Goal: Information Seeking & Learning: Check status

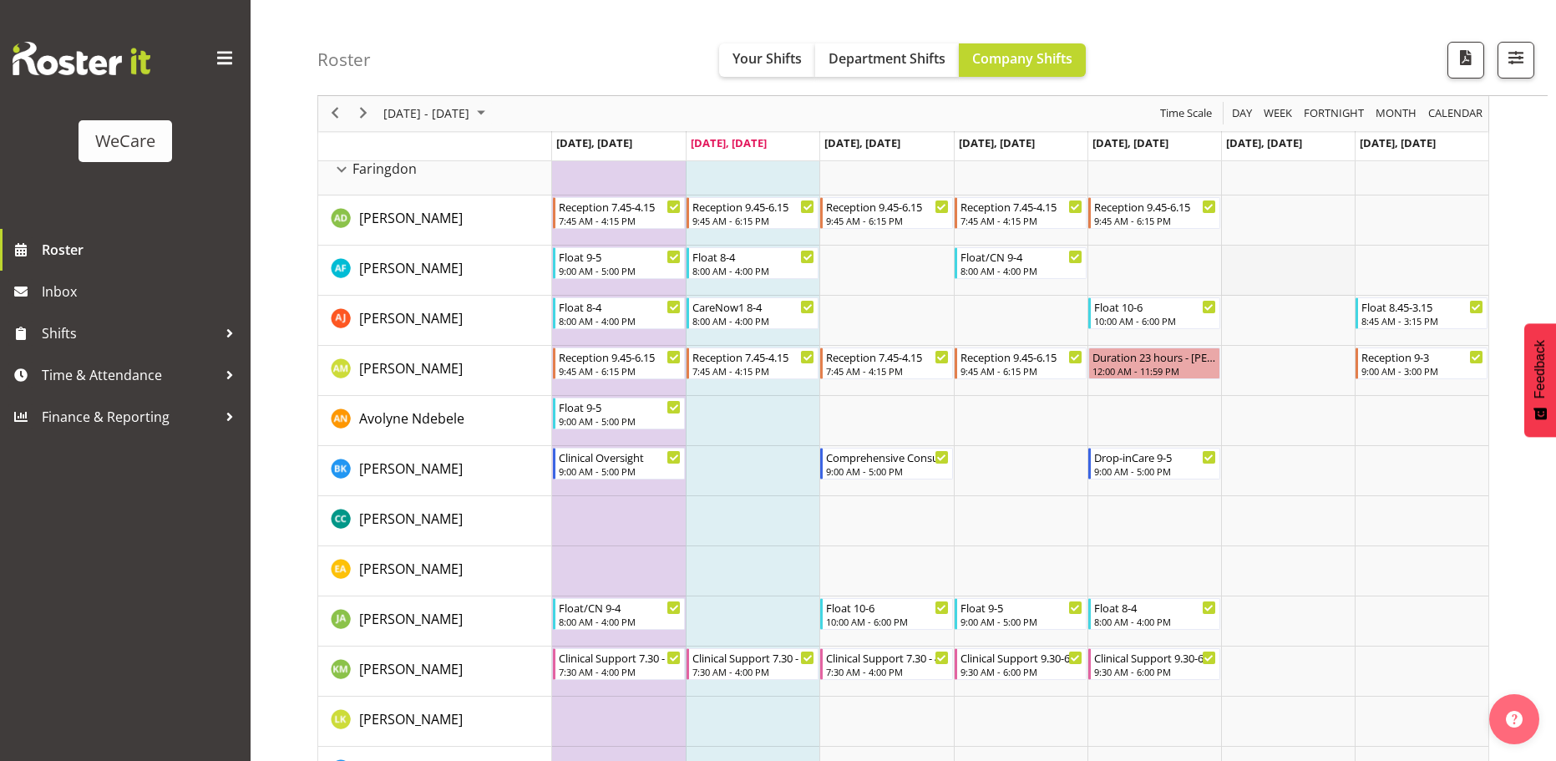
scroll to position [668, 0]
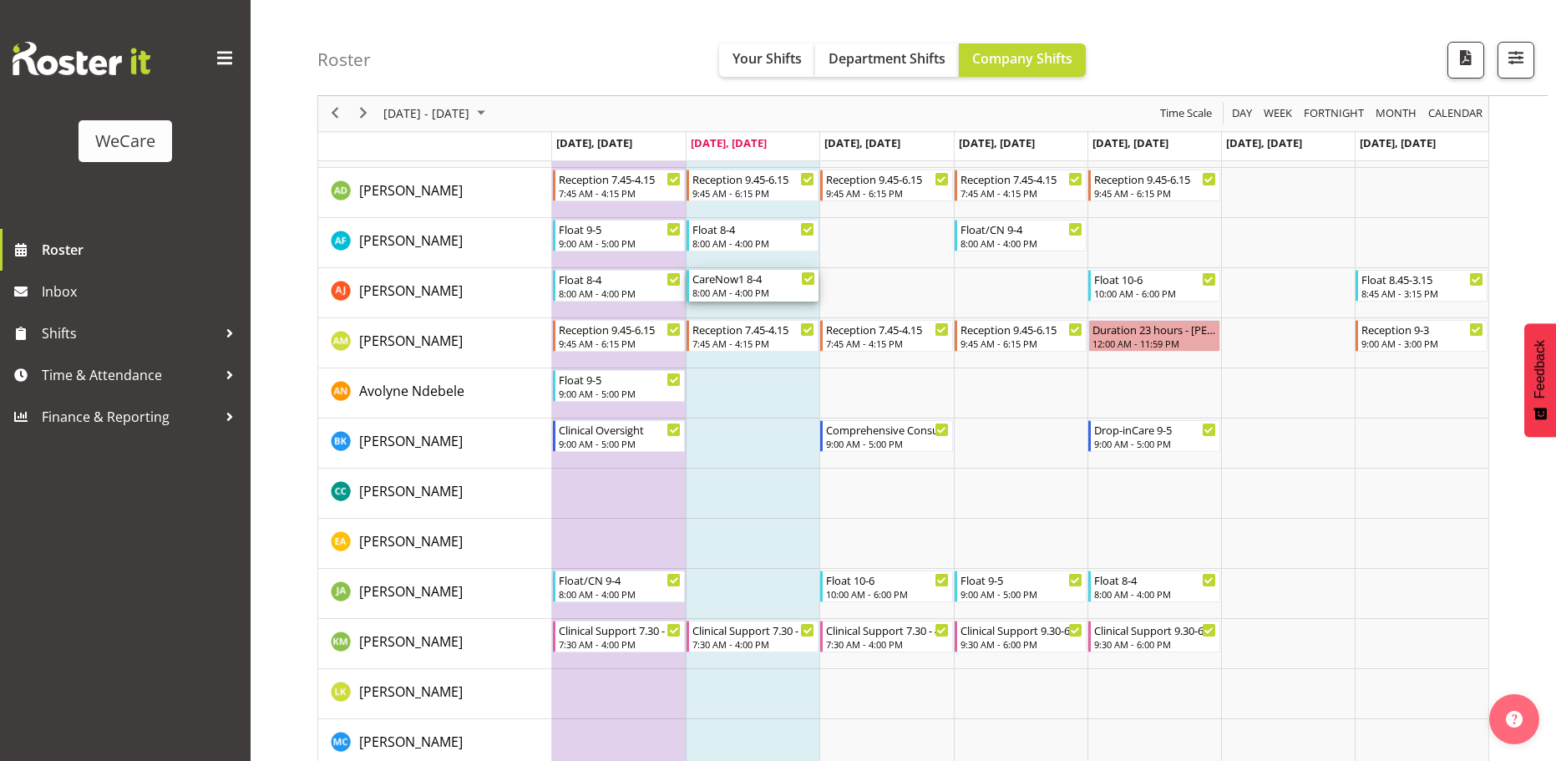
click at [780, 278] on div "CareNow1 8-4" at bounding box center [753, 278] width 123 height 17
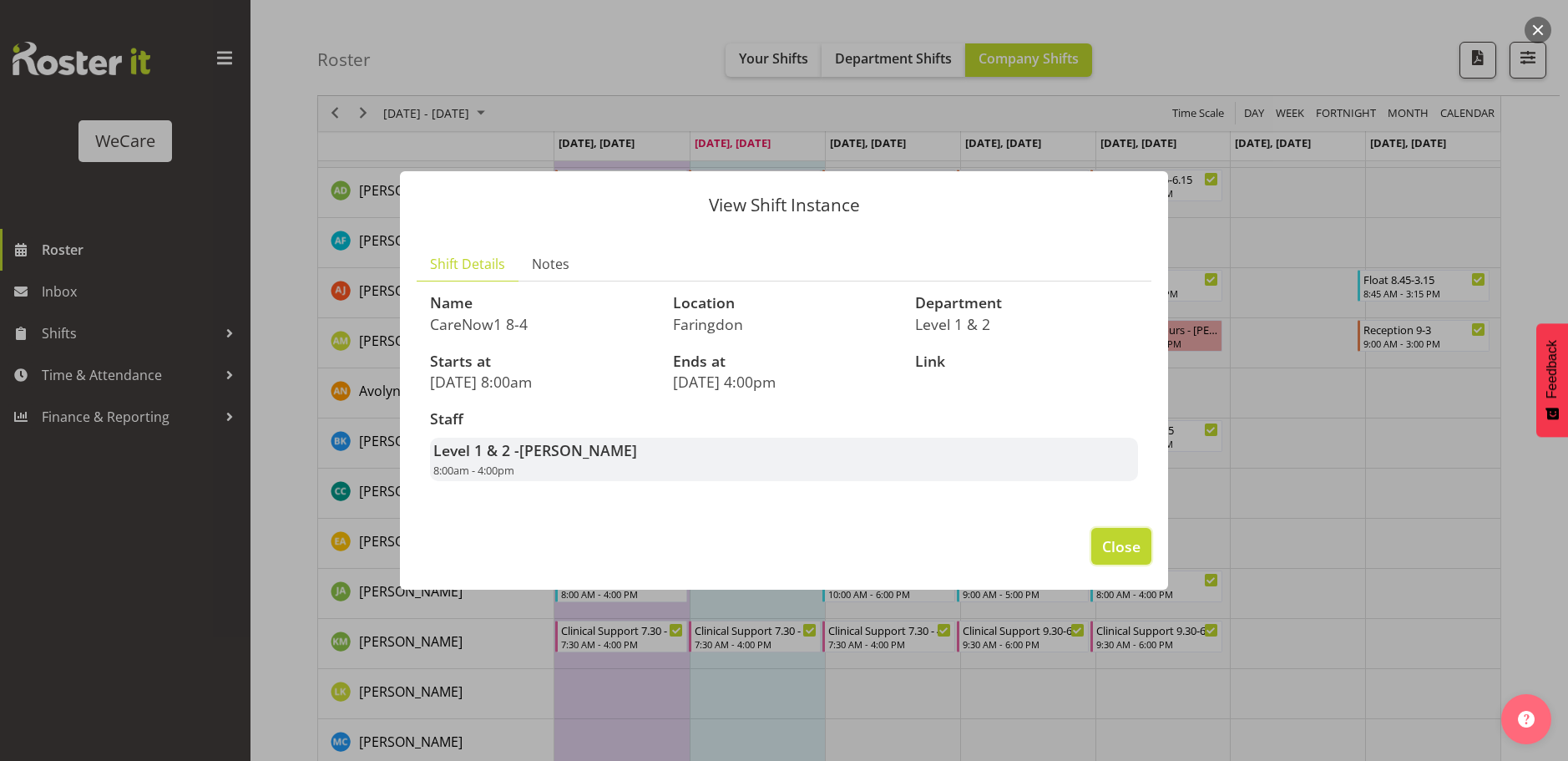
click at [1105, 553] on span "Close" at bounding box center [1121, 546] width 38 height 22
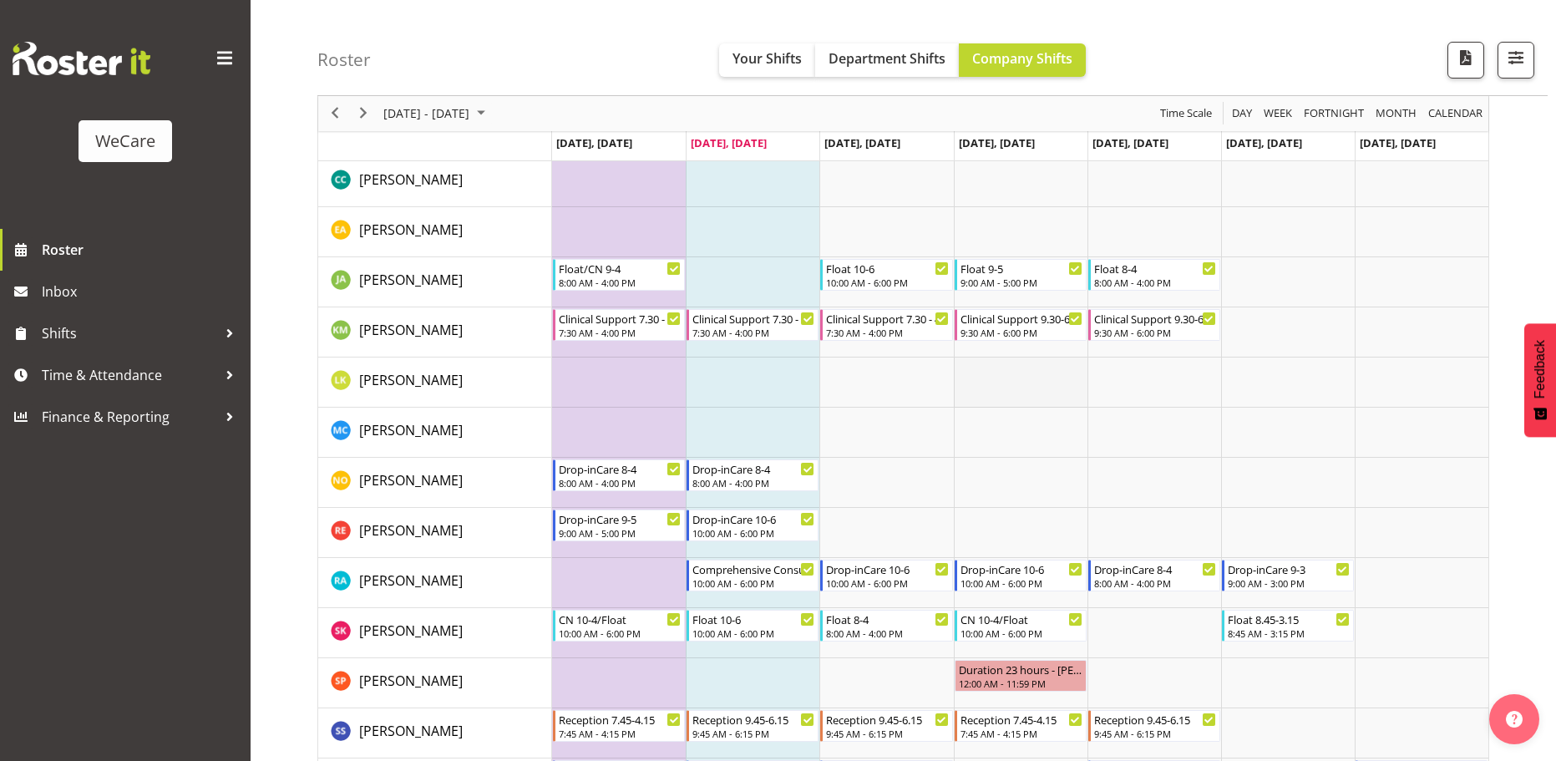
scroll to position [1002, 0]
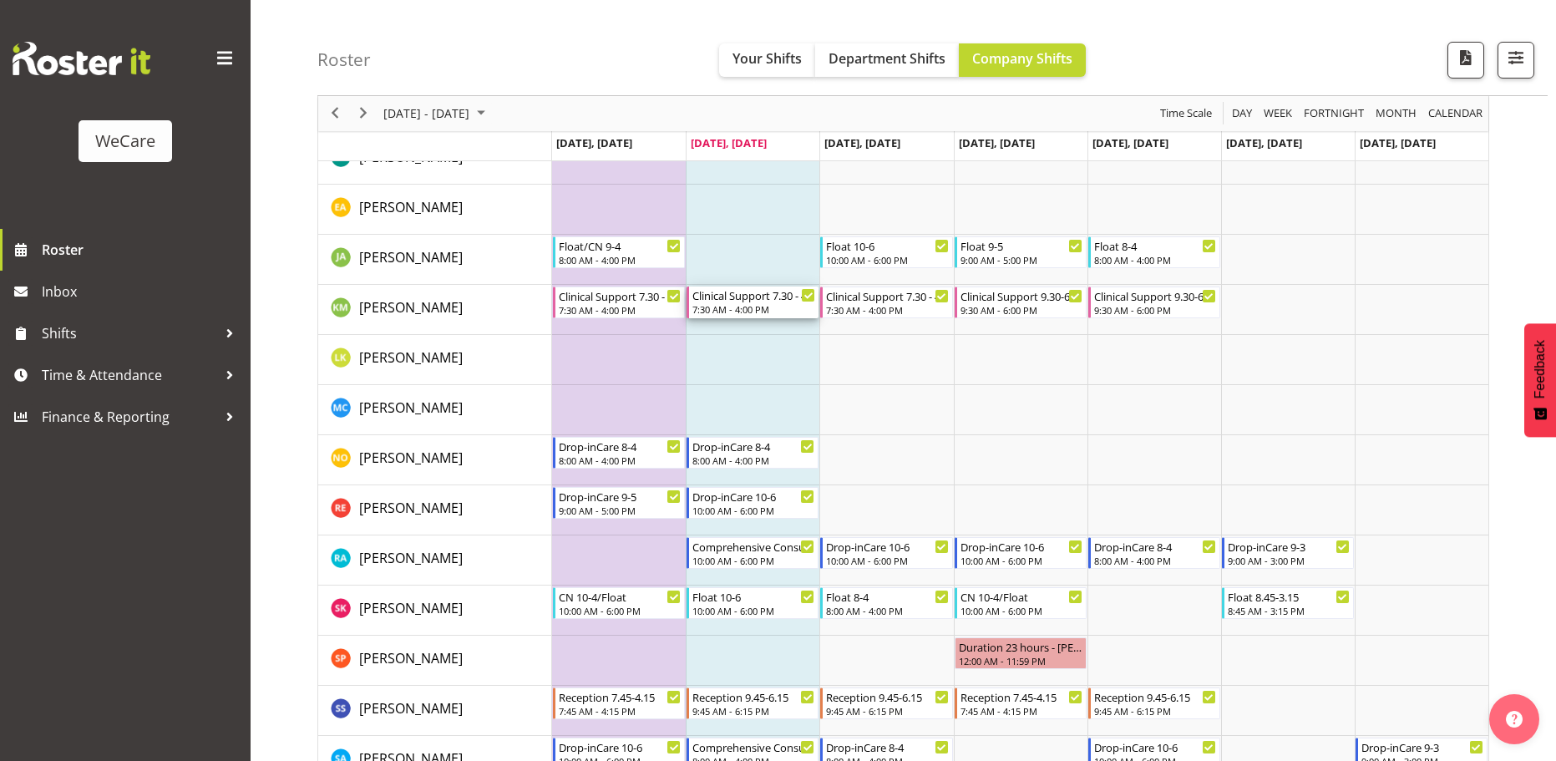
click at [714, 304] on div "7:30 AM - 4:00 PM" at bounding box center [753, 308] width 123 height 13
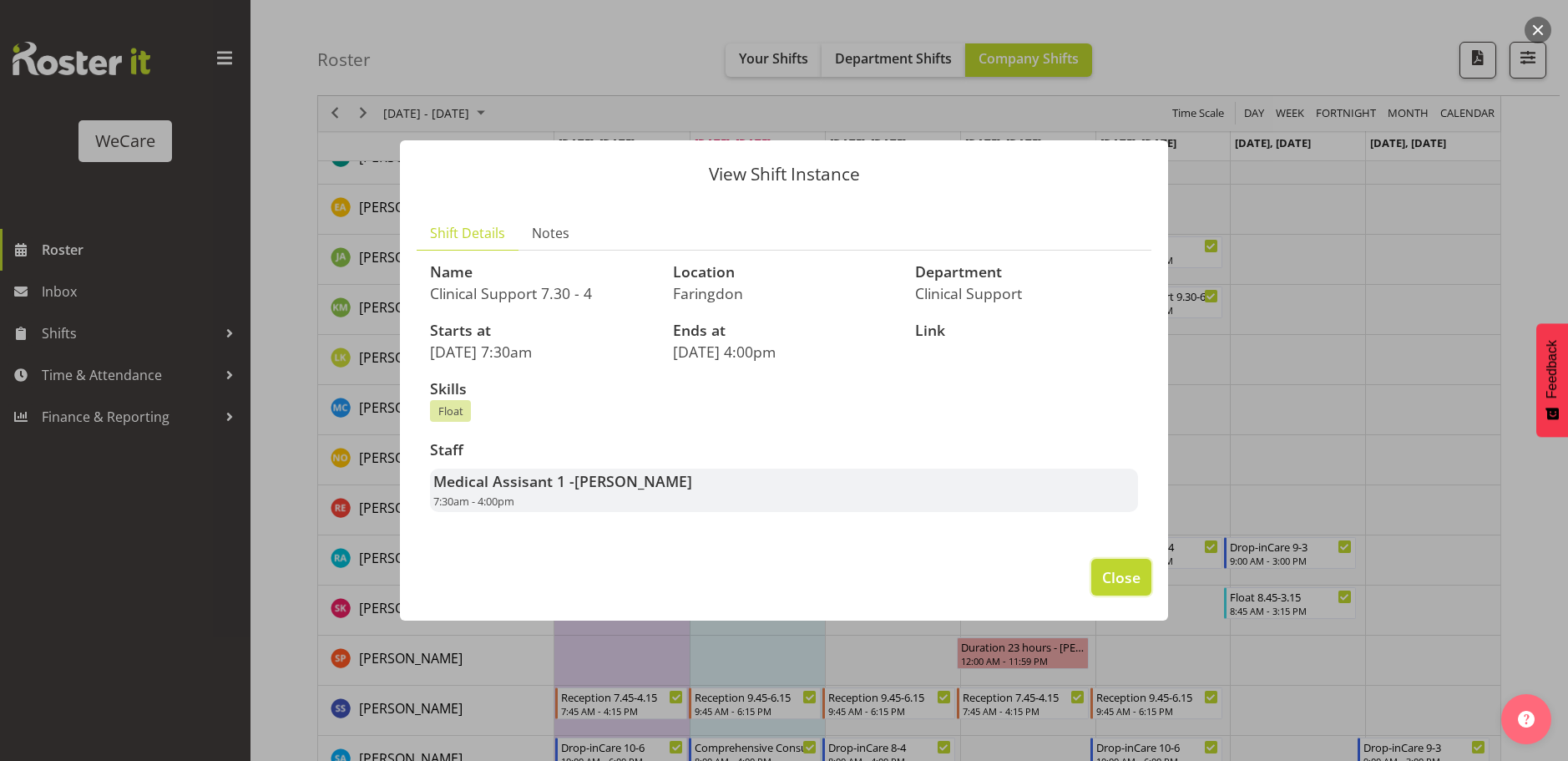
click at [1115, 592] on button "Close" at bounding box center [1121, 577] width 60 height 37
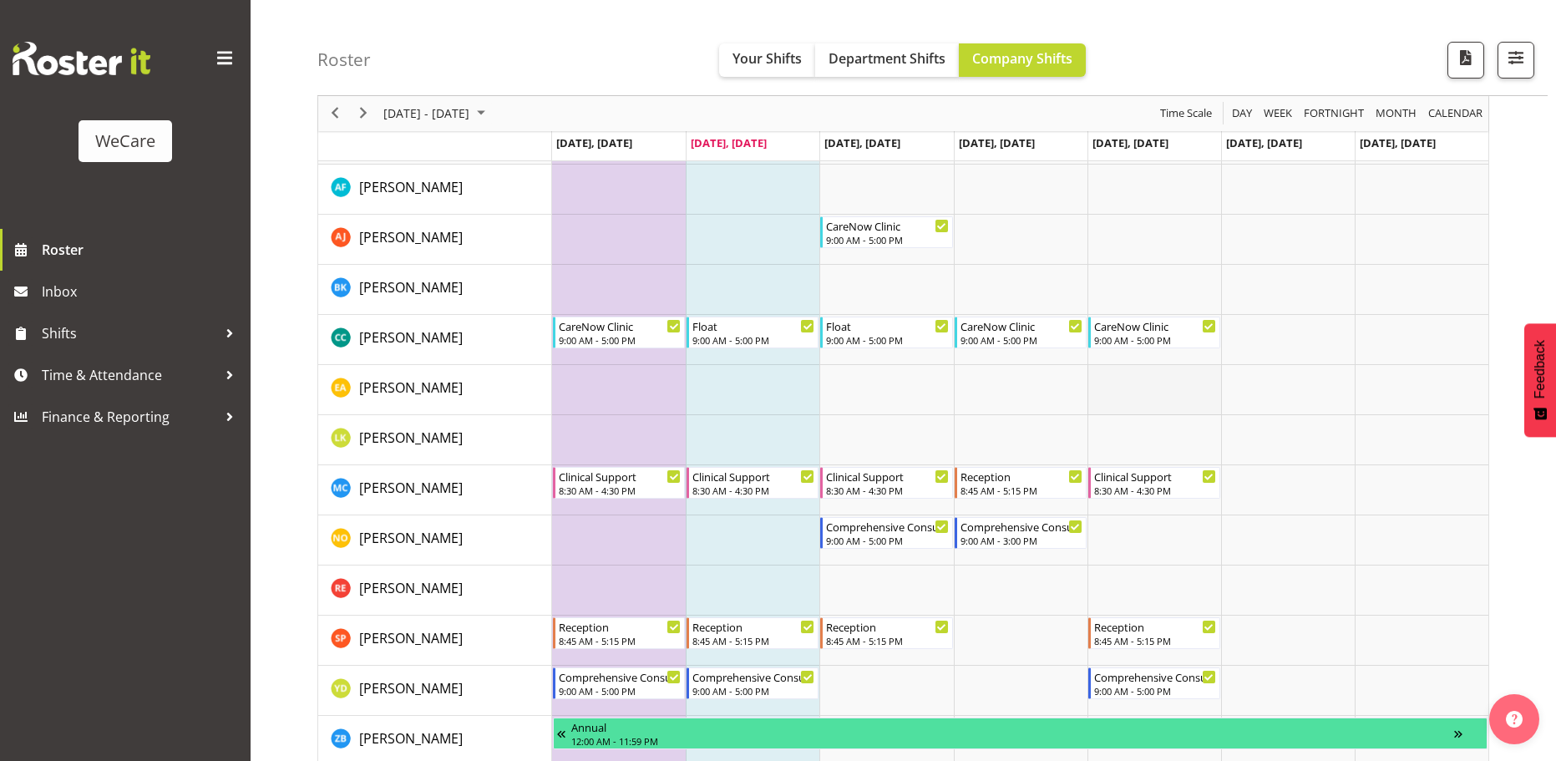
scroll to position [3007, 0]
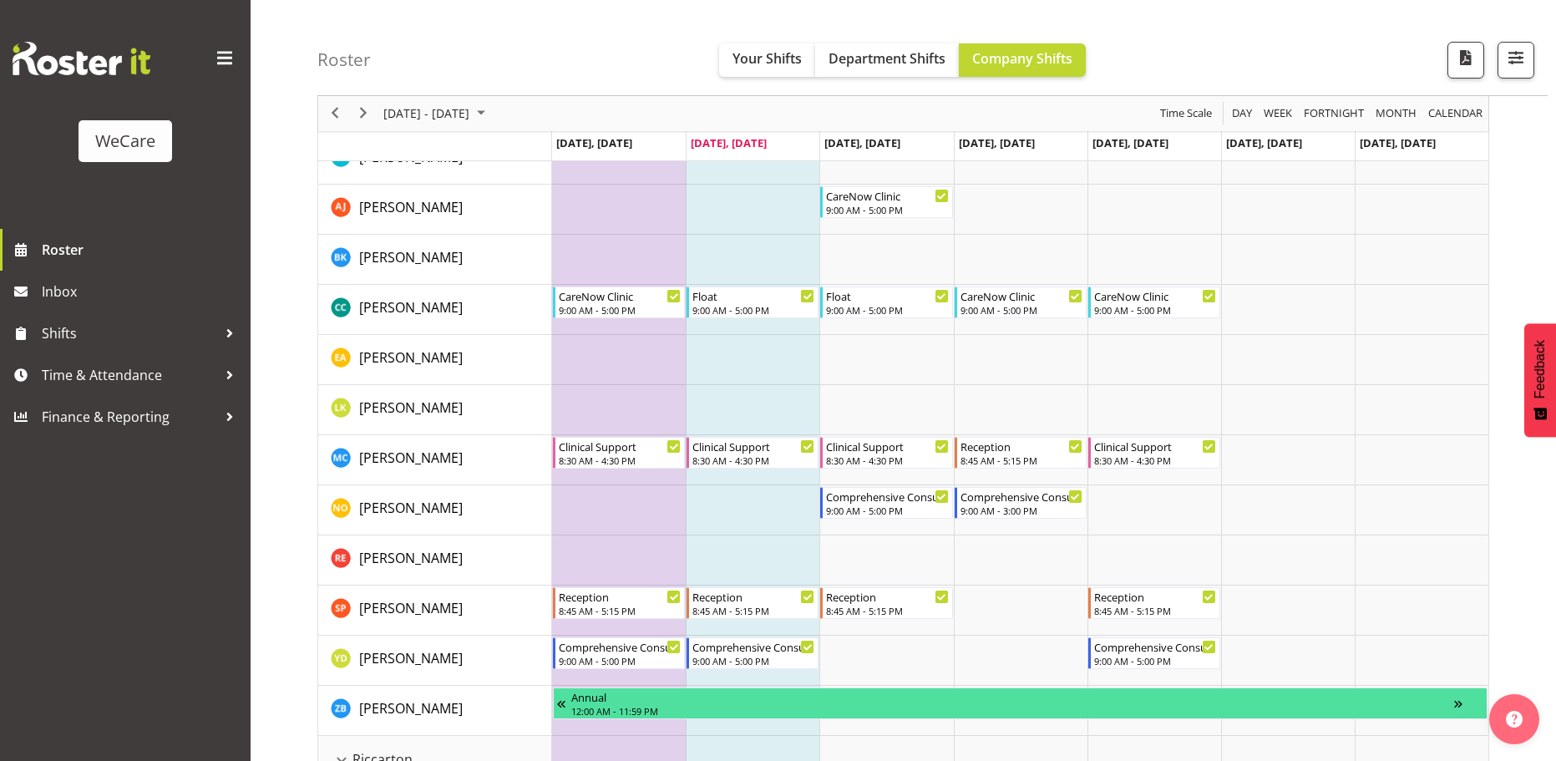
click at [1175, 84] on div "Roster Your Shifts Department Shifts Company Shifts All Locations Clear Busines…" at bounding box center [932, 48] width 1230 height 96
click at [471, 112] on span "[DATE] - [DATE]" at bounding box center [426, 114] width 89 height 21
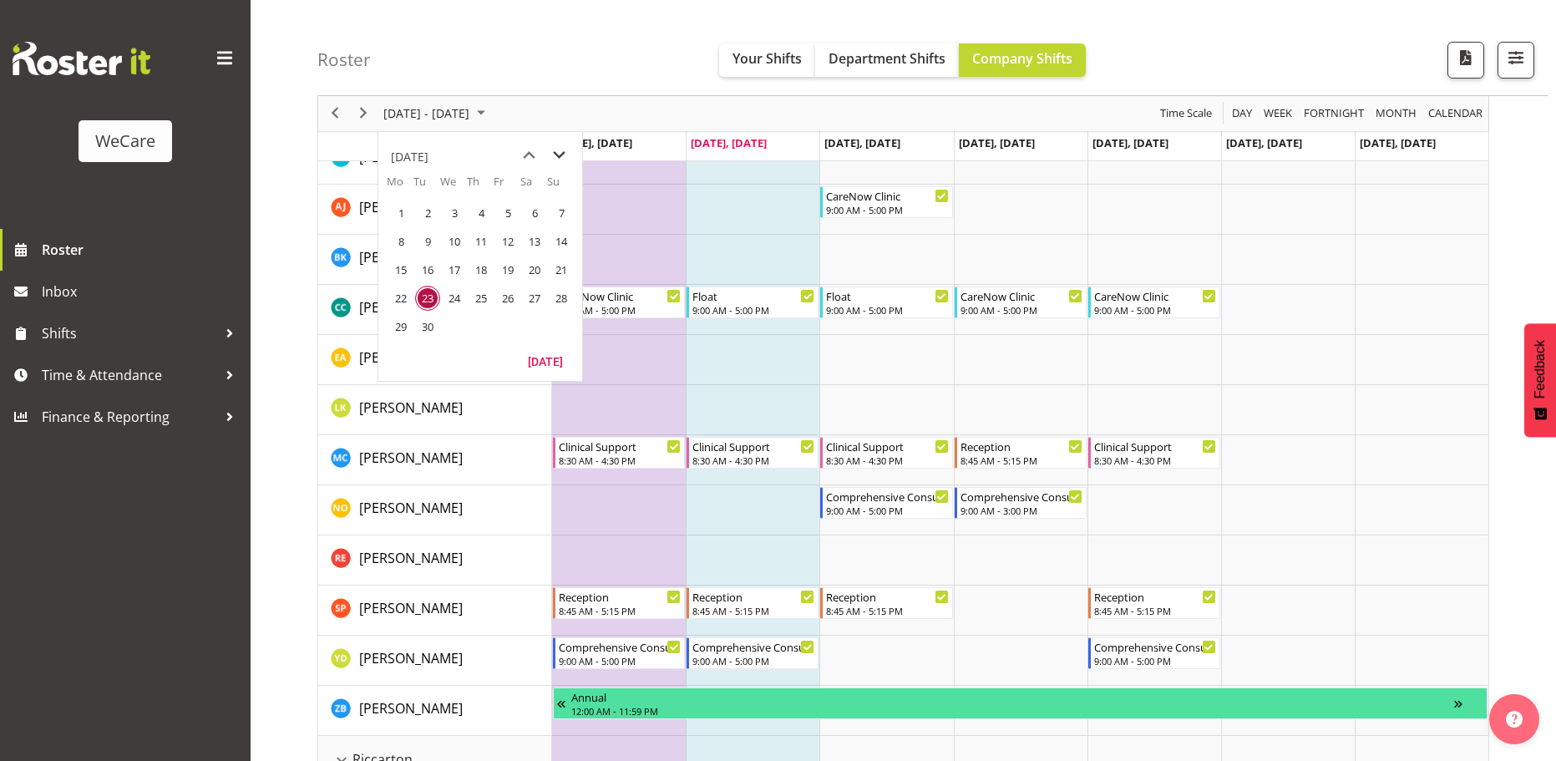
click at [564, 155] on span "next month" at bounding box center [559, 155] width 29 height 30
click at [405, 328] on span "27" at bounding box center [400, 326] width 25 height 25
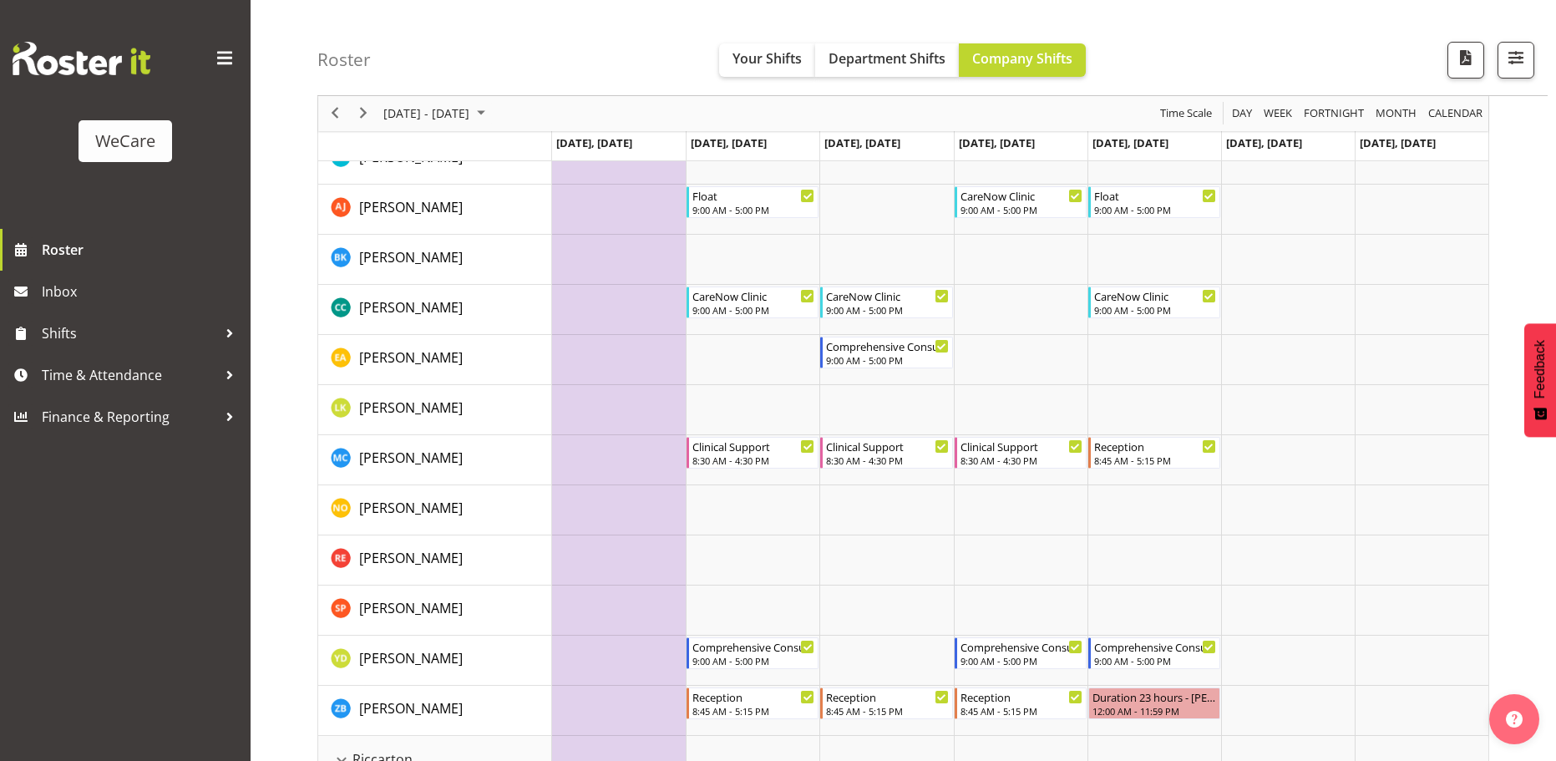
click at [1286, 20] on div "Roster Your Shifts Department Shifts Company Shifts All Locations Clear Busines…" at bounding box center [932, 48] width 1230 height 96
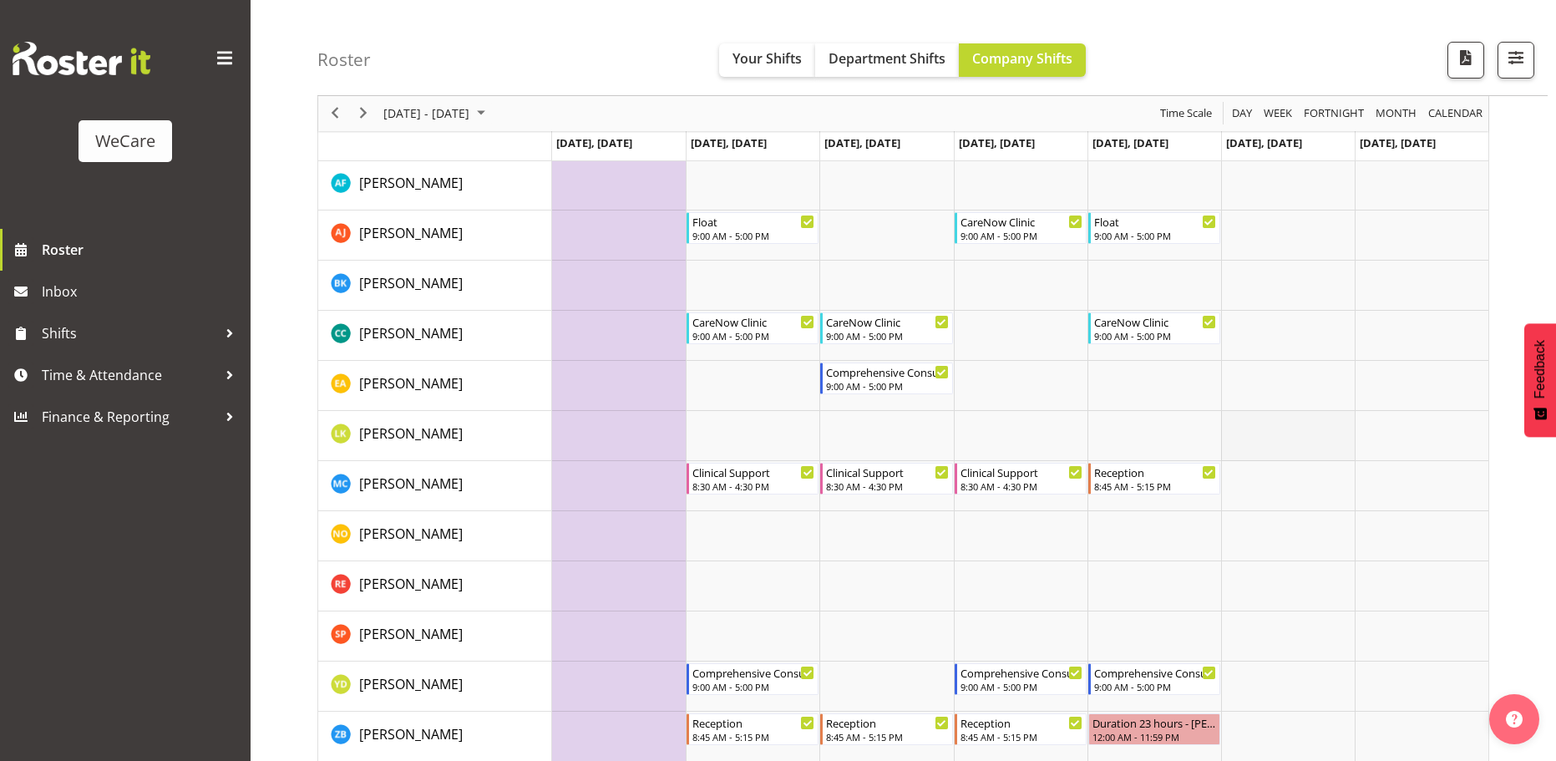
scroll to position [3007, 0]
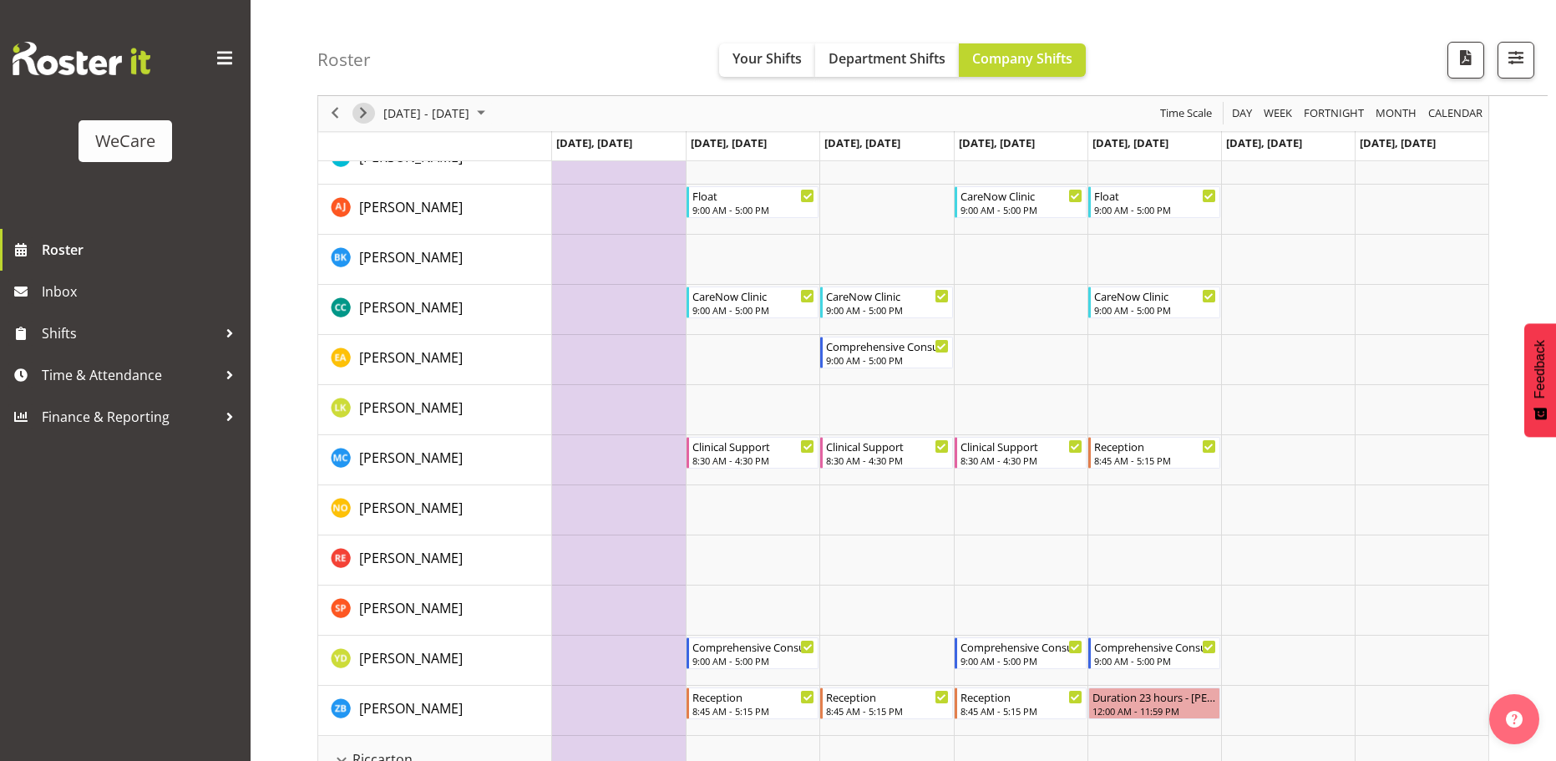
click at [366, 105] on span "Next" at bounding box center [363, 114] width 20 height 21
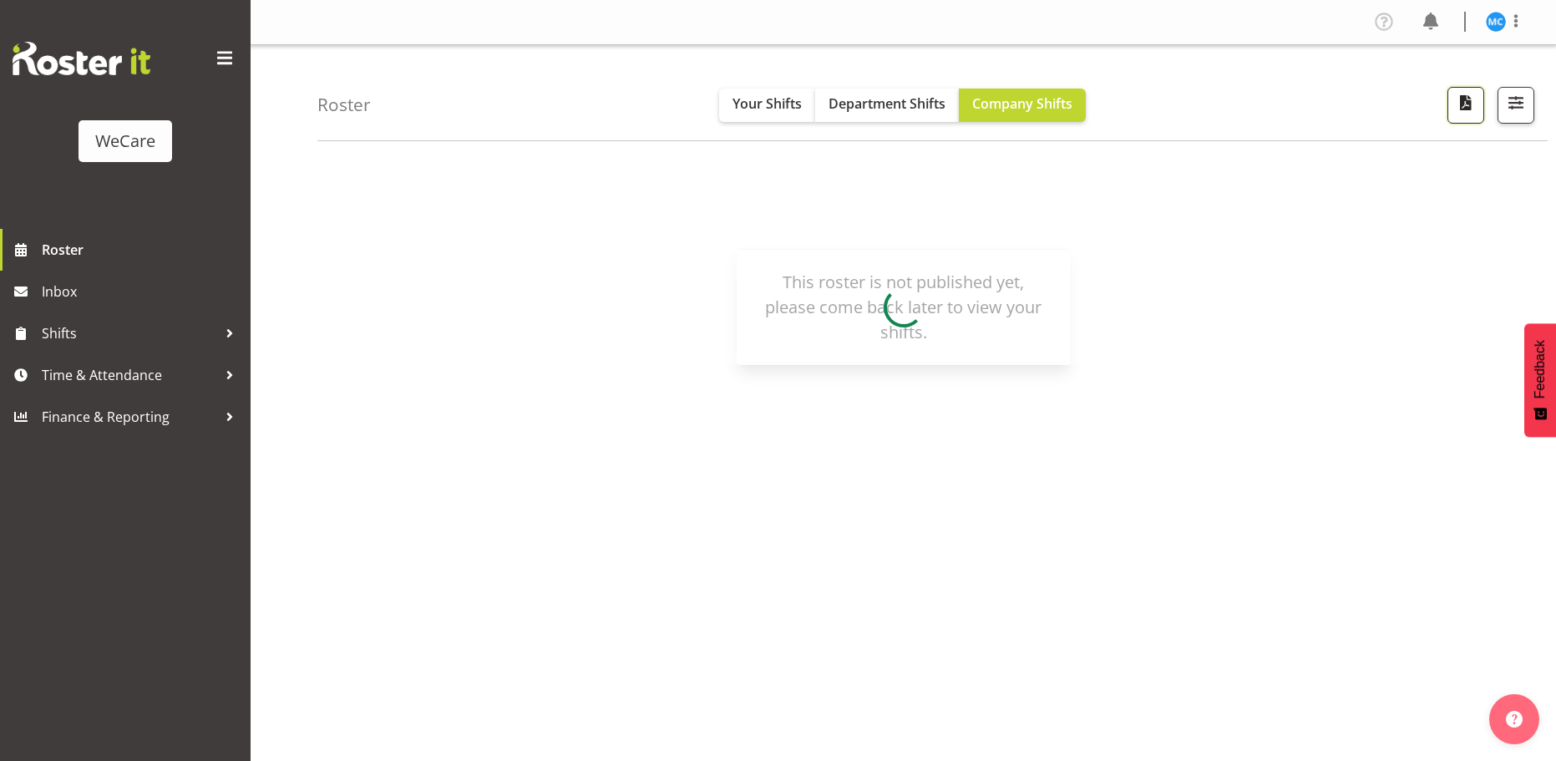
click at [1460, 105] on span "button" at bounding box center [1466, 103] width 22 height 22
click at [1511, 28] on span at bounding box center [1516, 21] width 20 height 20
click at [1416, 92] on link "Log Out" at bounding box center [1446, 88] width 160 height 30
